Goal: Task Accomplishment & Management: Manage account settings

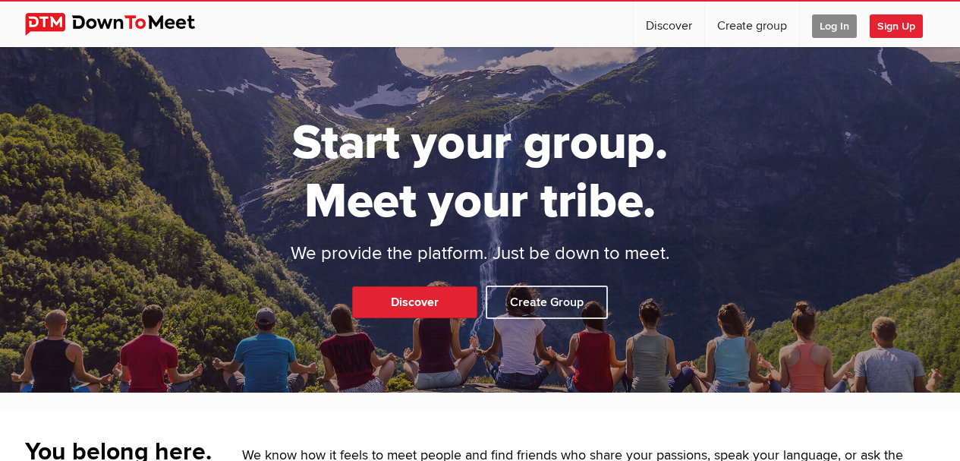
click at [832, 30] on span "Log In" at bounding box center [834, 26] width 45 height 24
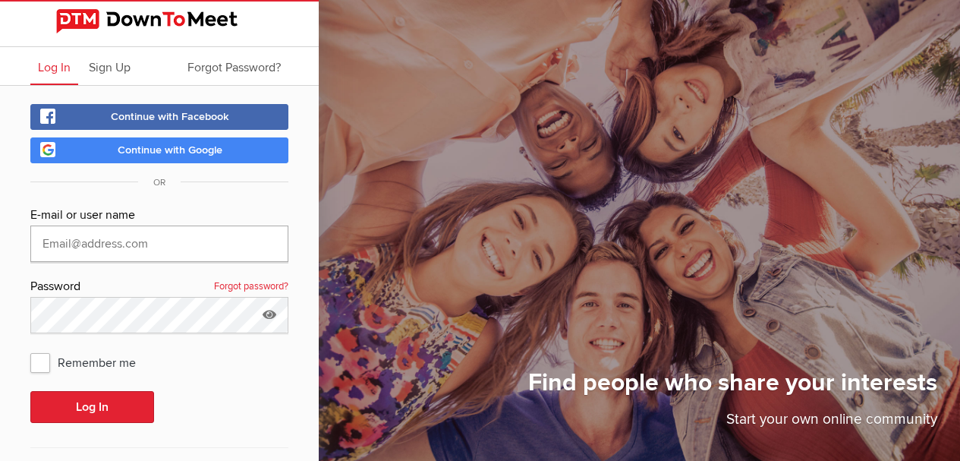
click at [98, 247] on input "text" at bounding box center [159, 243] width 258 height 36
type input "[EMAIL_ADDRESS][DOMAIN_NAME]"
click at [42, 360] on span "Remember me" at bounding box center [90, 361] width 121 height 27
click at [30, 348] on input "Remember me" at bounding box center [30, 348] width 1 height 1
checkbox input "true"
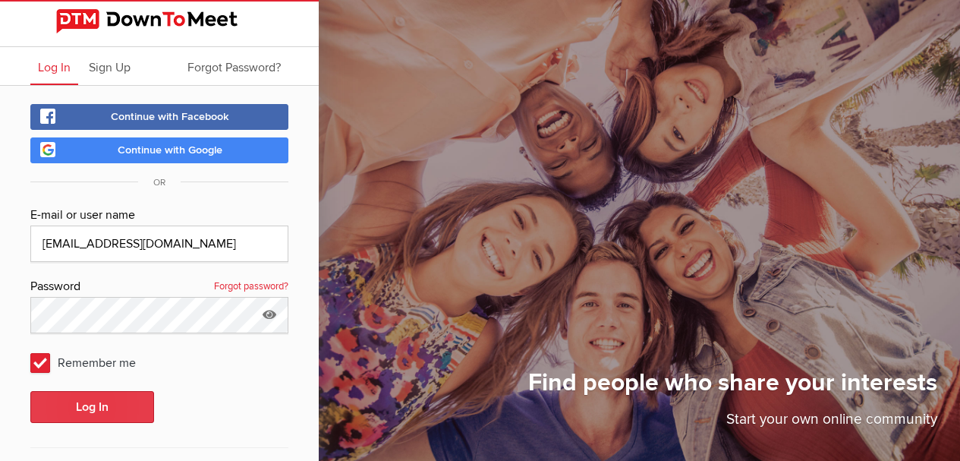
click at [105, 404] on button "Log In" at bounding box center [92, 407] width 124 height 32
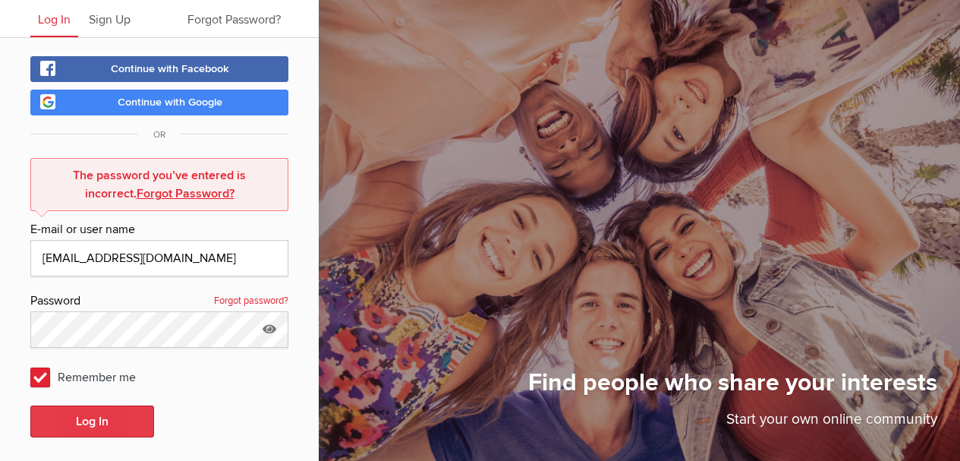
scroll to position [125, 0]
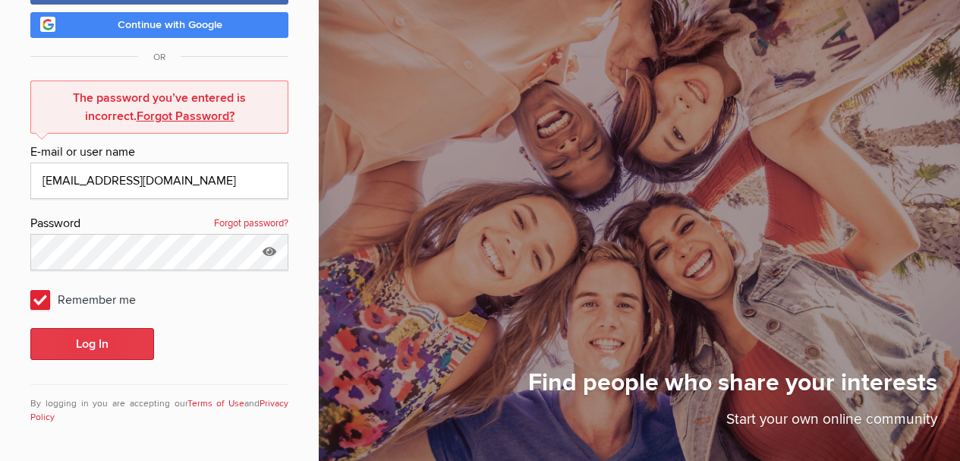
click at [93, 345] on button "Log In" at bounding box center [92, 344] width 124 height 32
click at [83, 345] on button "Log In" at bounding box center [92, 344] width 124 height 32
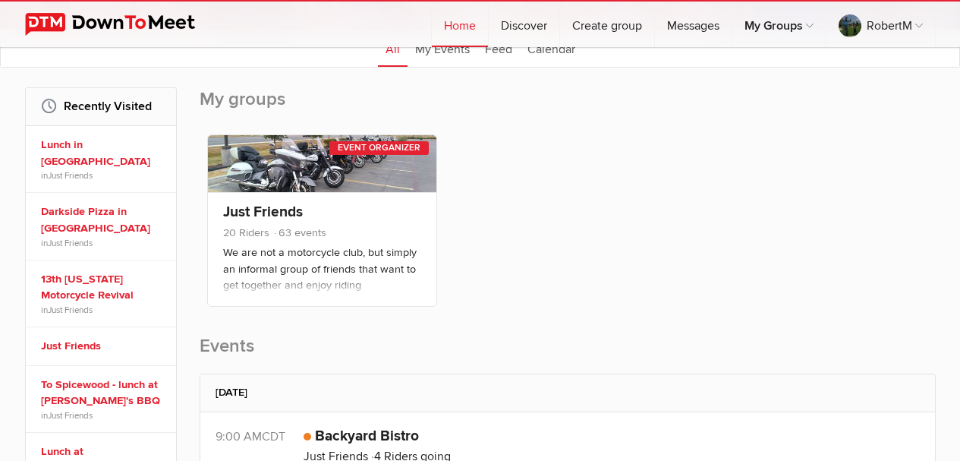
scroll to position [152, 0]
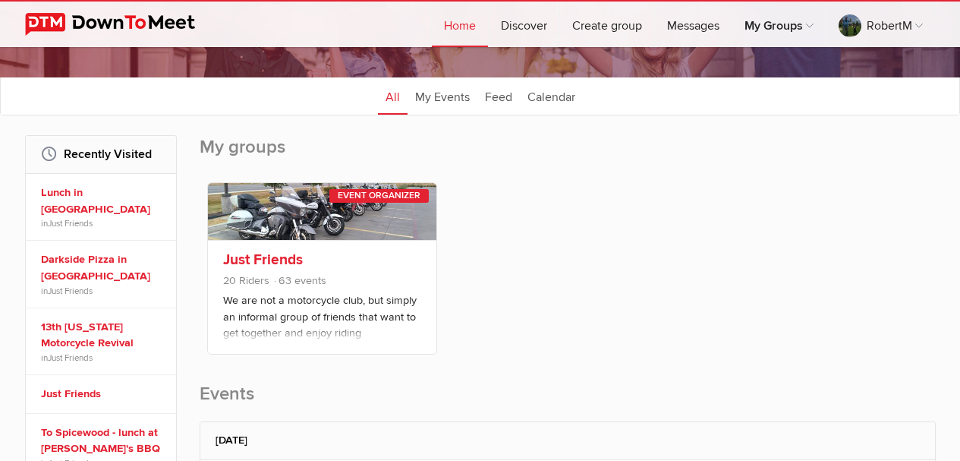
click at [271, 253] on link "Just Friends" at bounding box center [263, 259] width 80 height 18
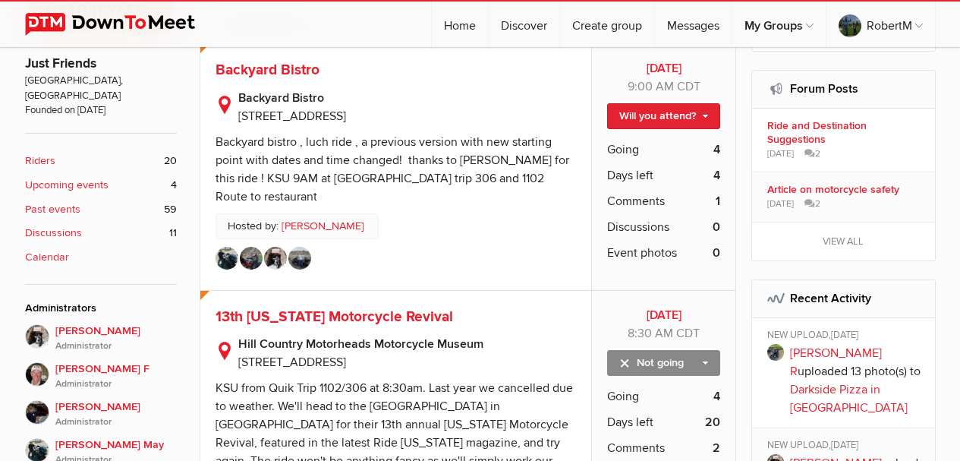
scroll to position [455, 0]
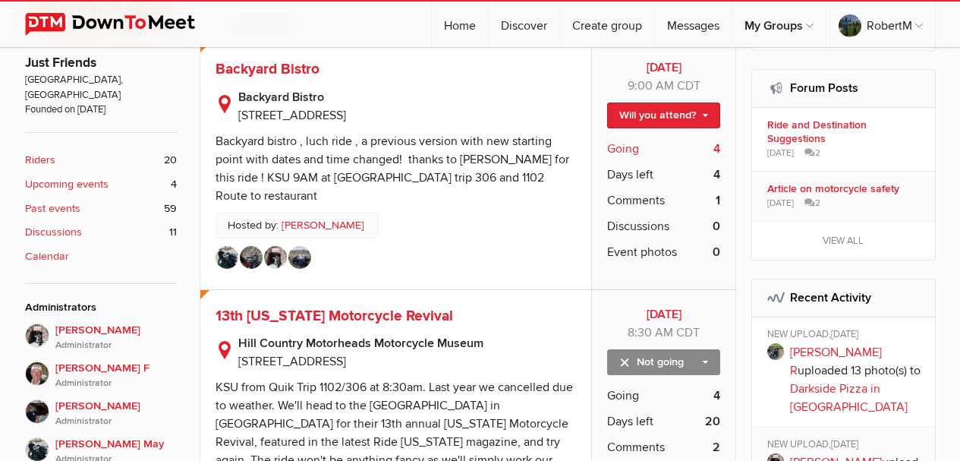
click at [626, 147] on span "Going" at bounding box center [623, 149] width 32 height 18
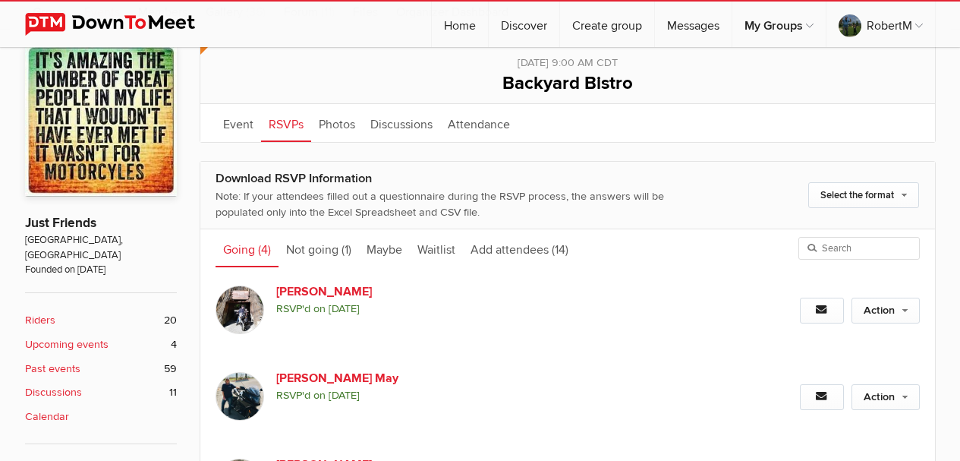
scroll to position [287, 0]
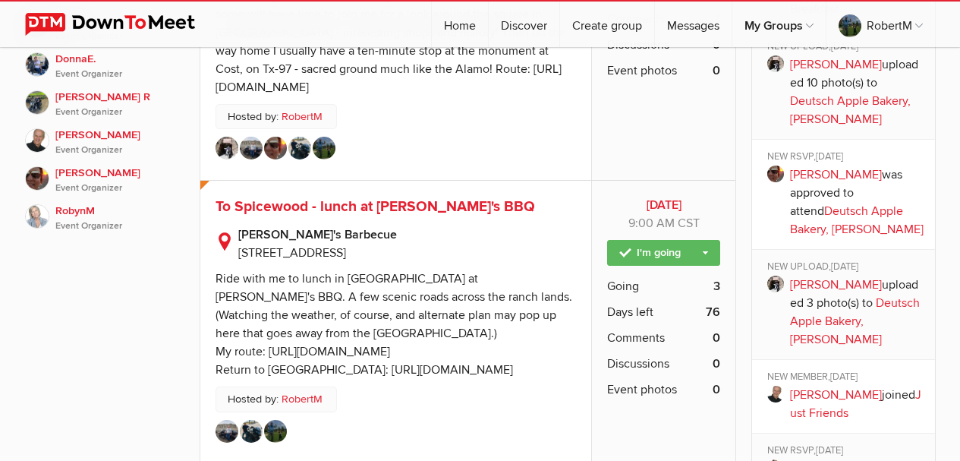
scroll to position [1290, 0]
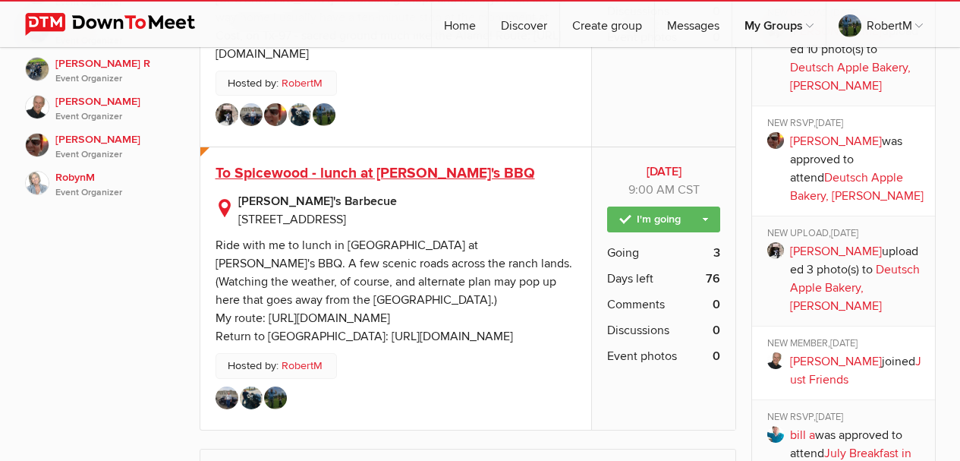
click at [342, 164] on span "To Spicewood - lunch at [PERSON_NAME]'s BBQ" at bounding box center [375, 173] width 319 height 18
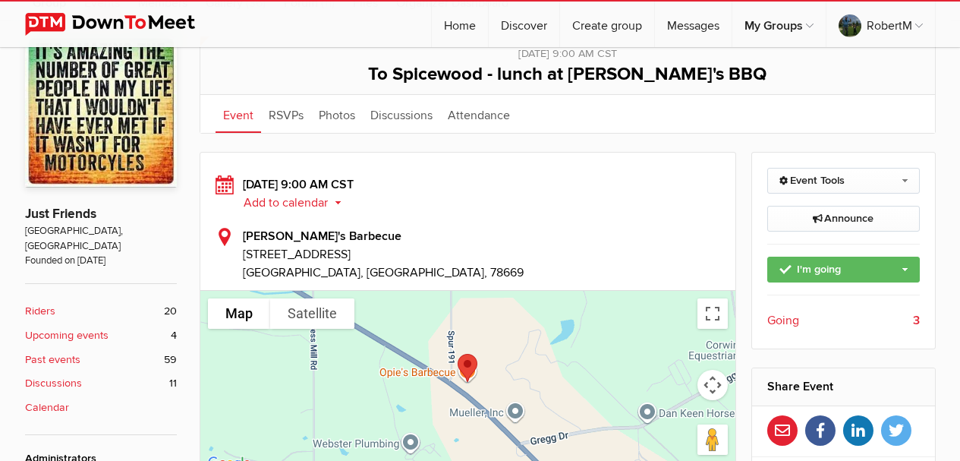
scroll to position [304, 0]
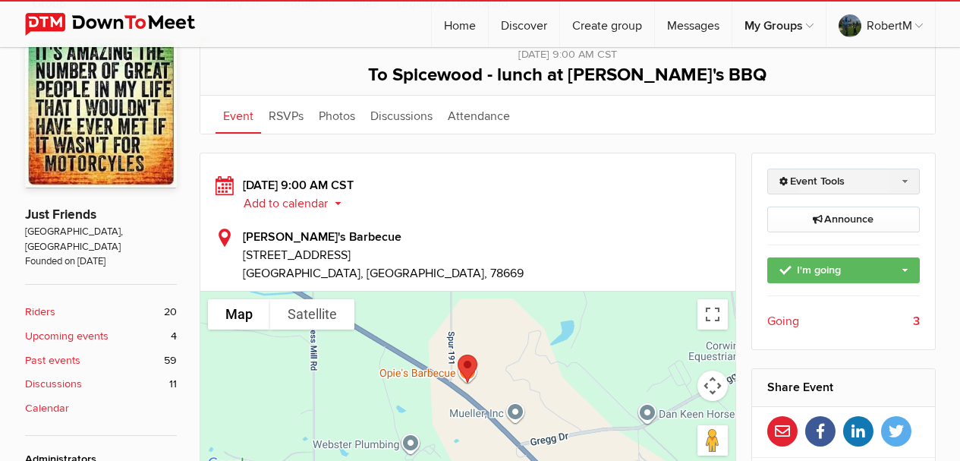
click at [905, 178] on link "Event Tools" at bounding box center [843, 181] width 153 height 26
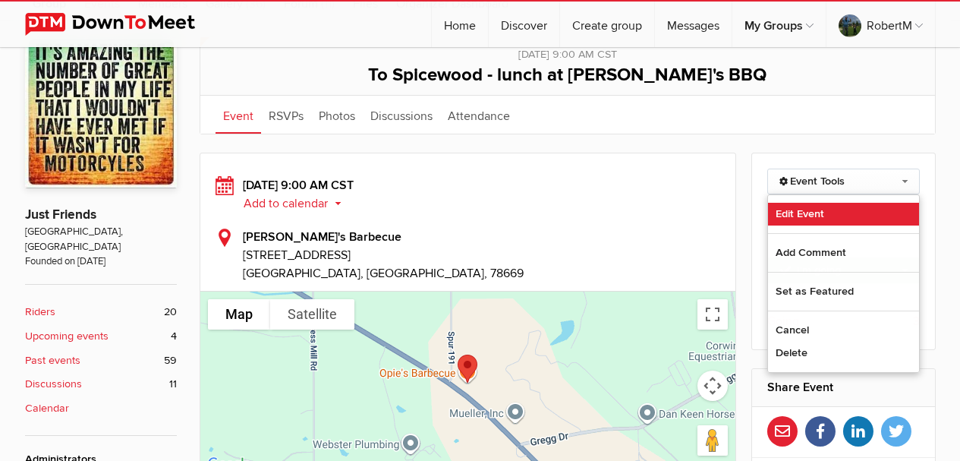
click at [820, 212] on link "Edit Event" at bounding box center [843, 214] width 151 height 23
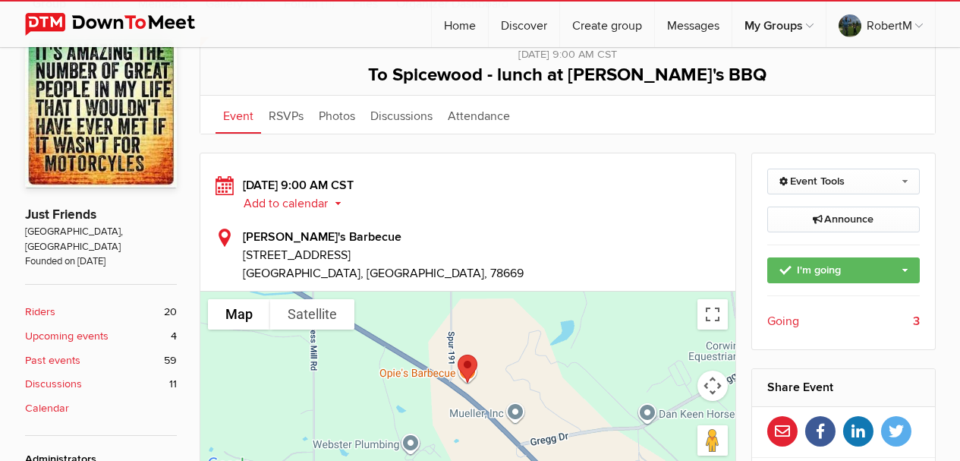
select select "9:00:00"
select select "[GEOGRAPHIC_DATA]"
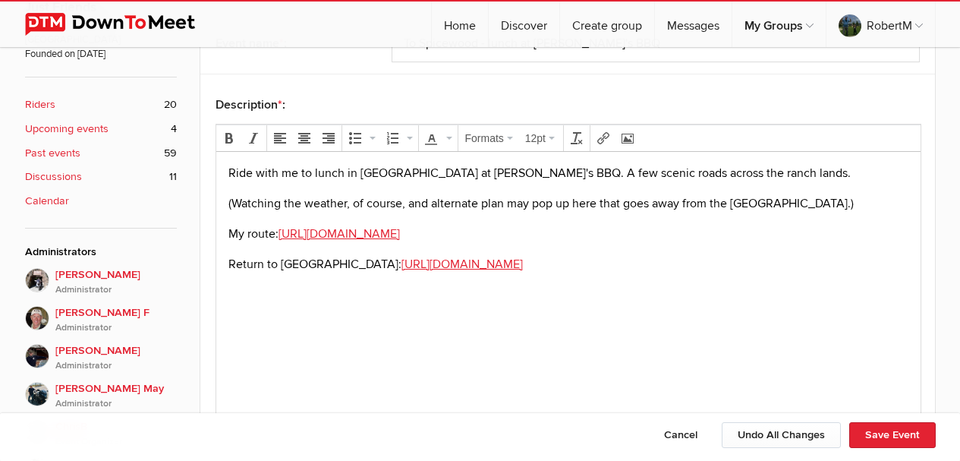
scroll to position [531, 0]
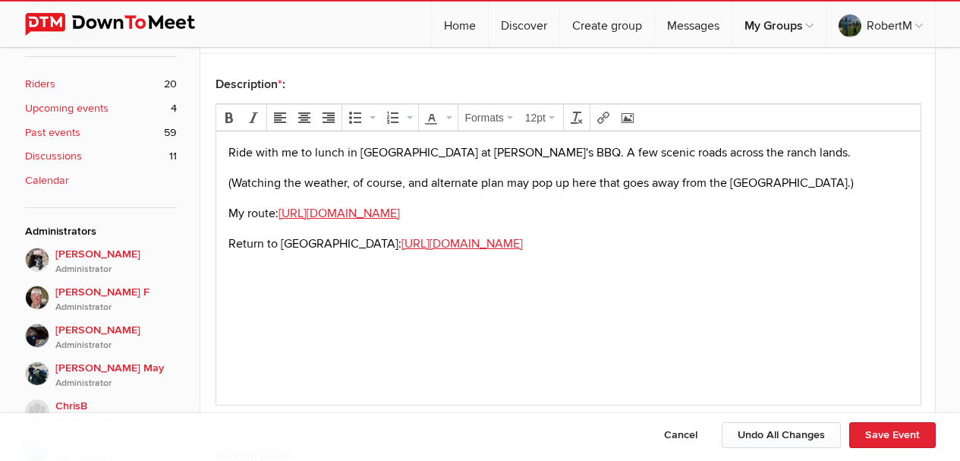
click at [420, 186] on p "(Watching the weather, of course, and alternate plan may pop up here that goes …" at bounding box center [568, 182] width 680 height 18
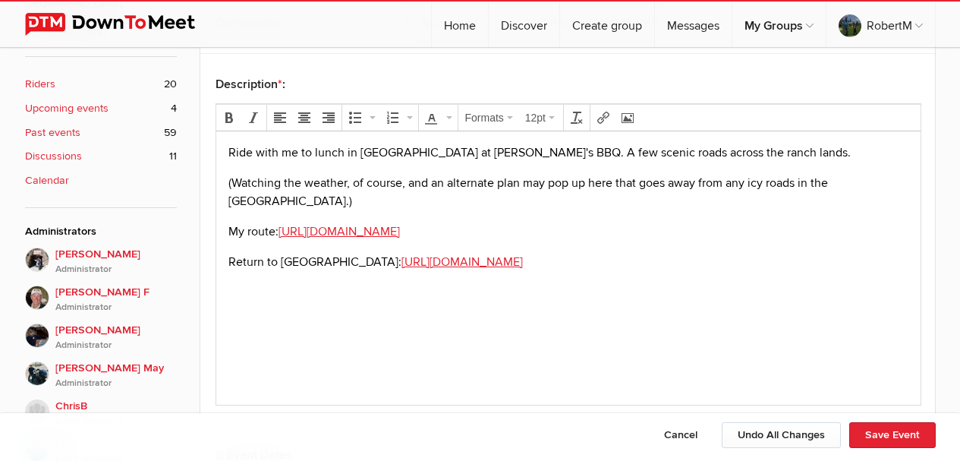
click at [672, 183] on p "(Watching the weather, of course, and an alternate plan may pop up here that go…" at bounding box center [568, 191] width 680 height 36
click at [900, 431] on button "Save Event" at bounding box center [892, 435] width 87 height 26
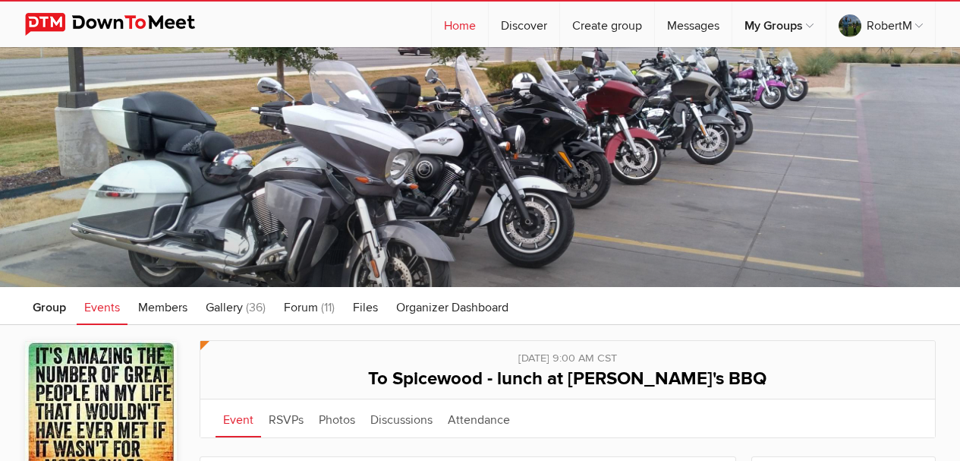
click at [461, 27] on link "Home" at bounding box center [460, 25] width 56 height 46
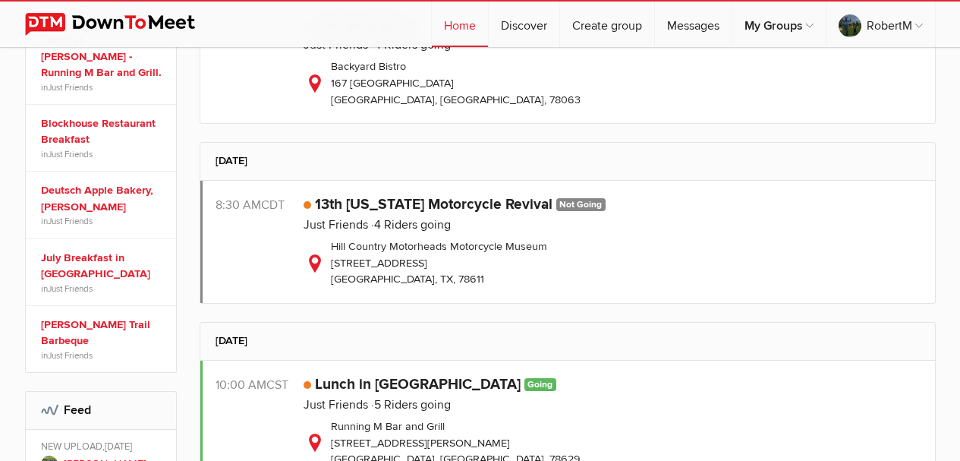
scroll to position [531, 0]
